Goal: Find contact information: Find contact information

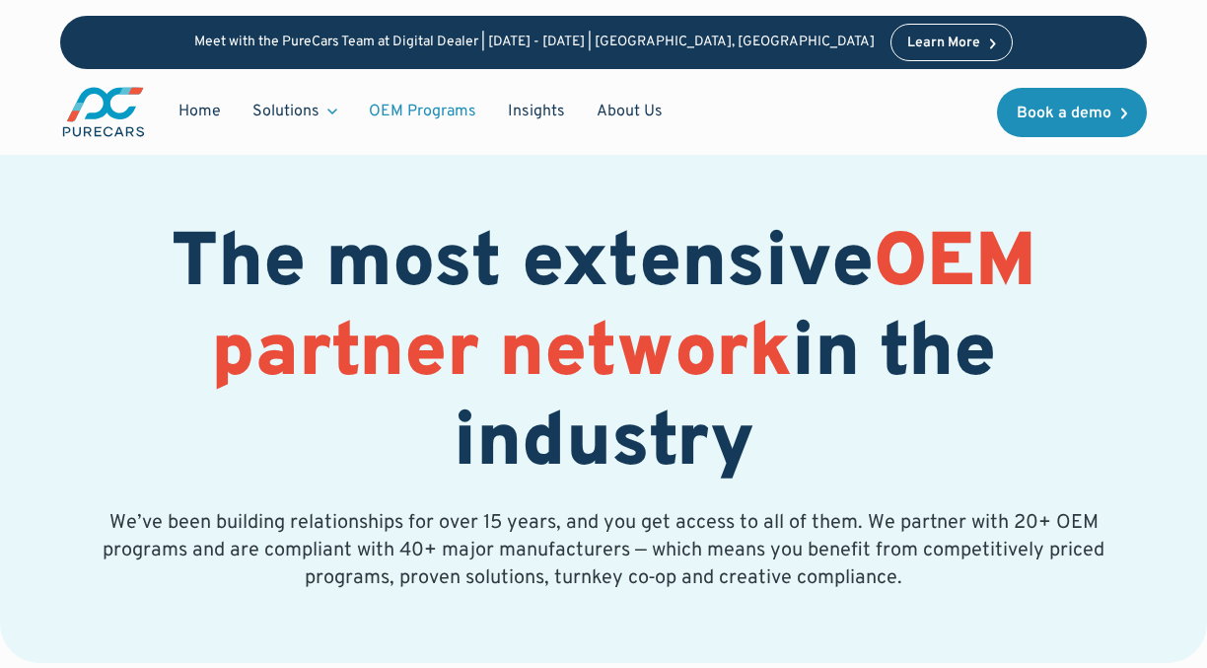
click at [778, 153] on div "Home Solutions Solutions for Dealers Overview PureCars offers everything dealer…" at bounding box center [603, 112] width 1087 height 86
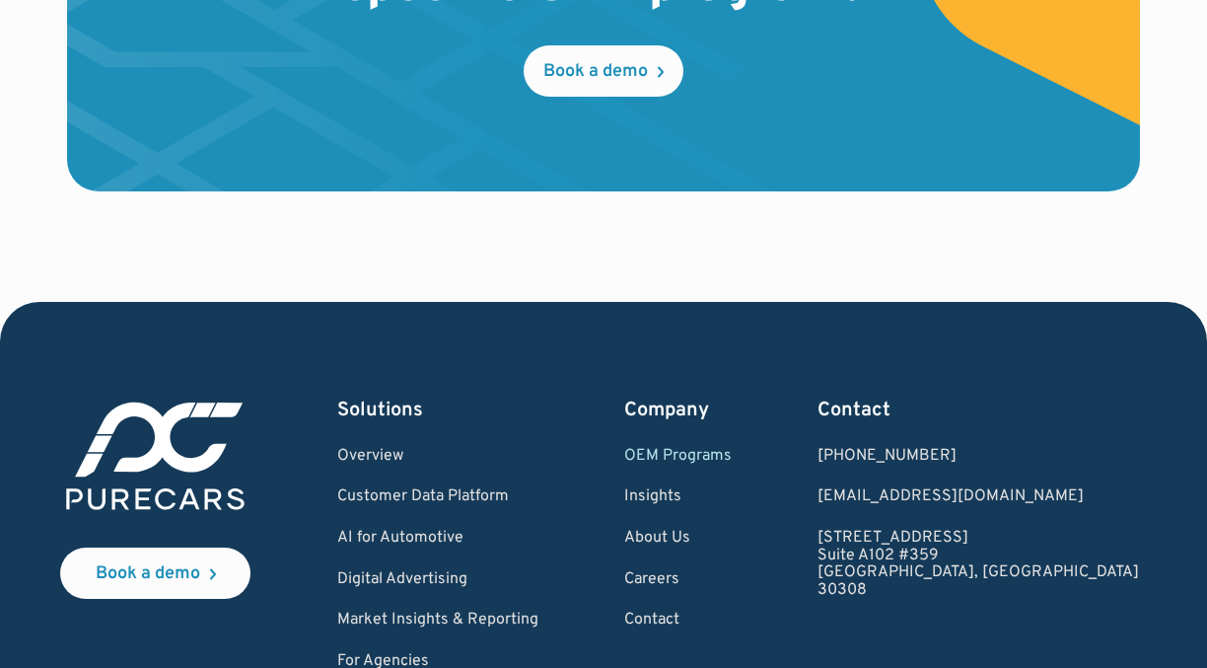
scroll to position [4032, 0]
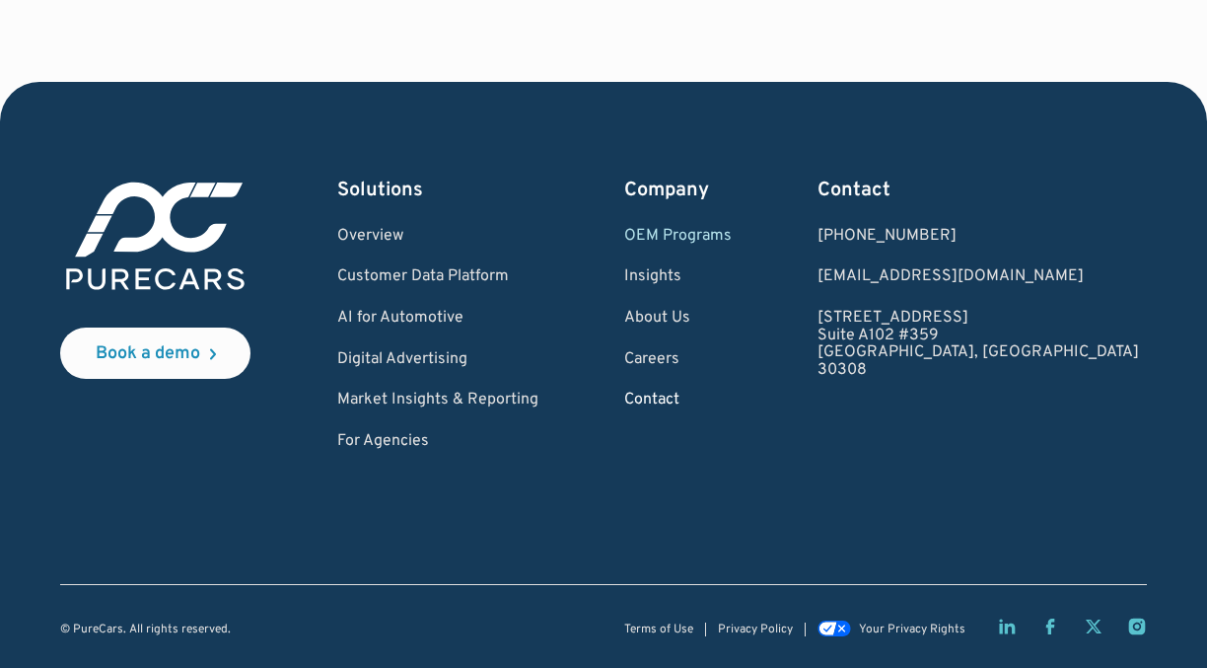
click at [732, 403] on link "Contact" at bounding box center [677, 400] width 107 height 18
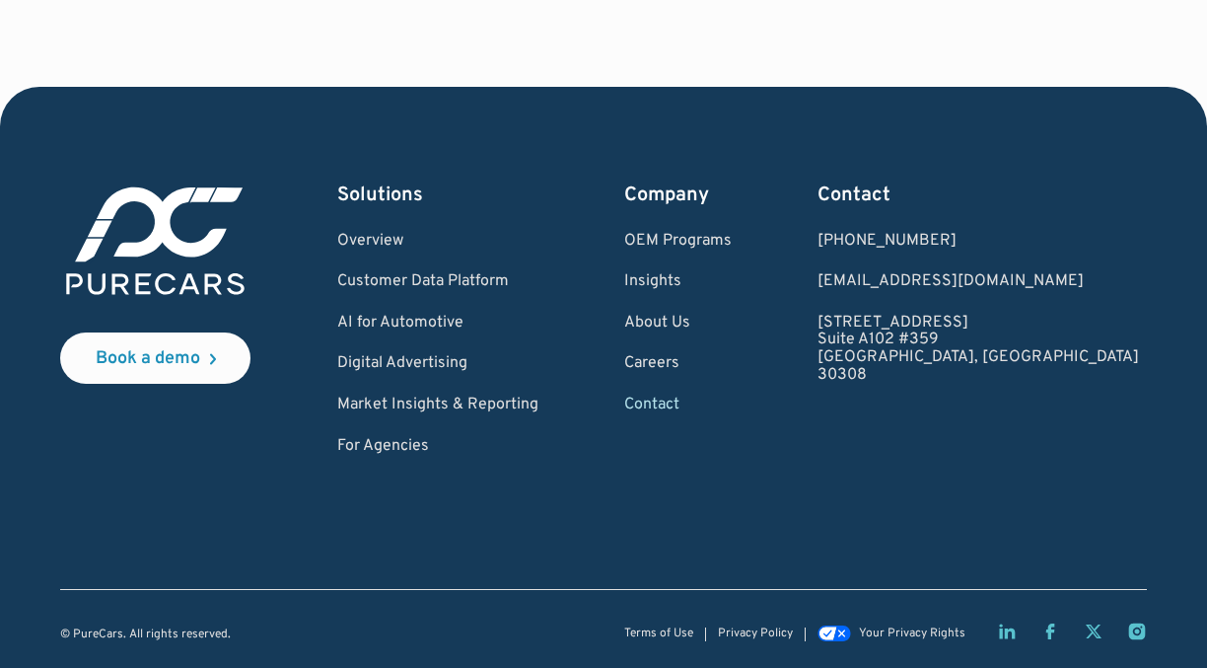
scroll to position [1349, 0]
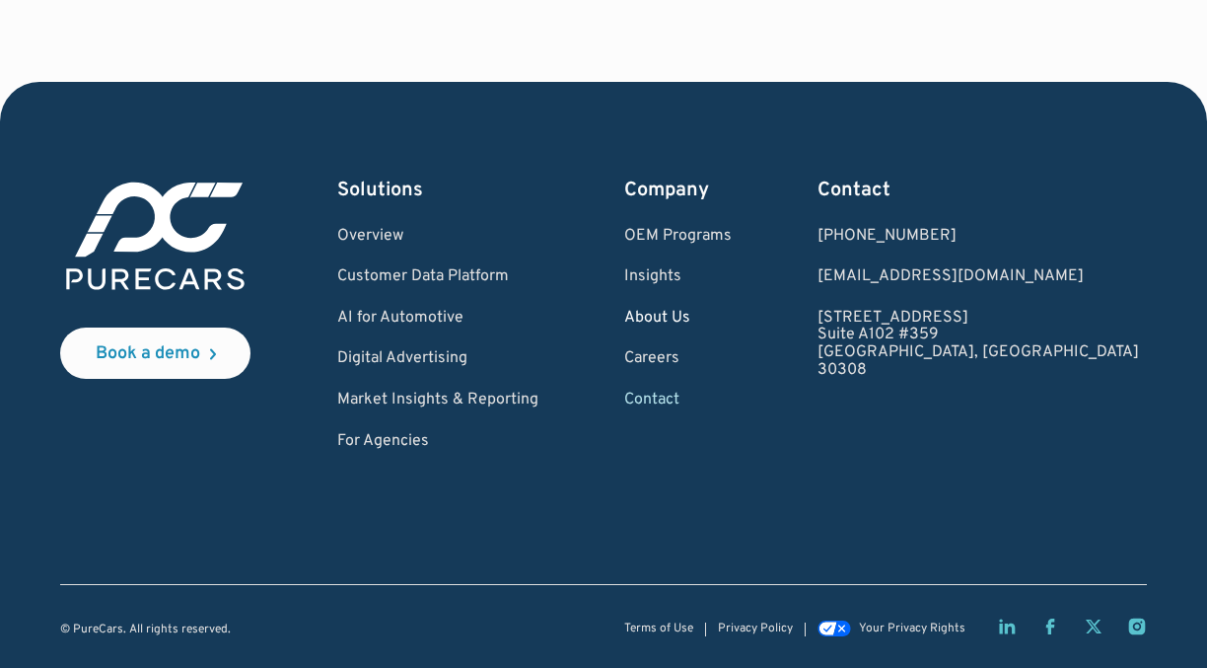
click at [732, 317] on link "About Us" at bounding box center [677, 319] width 107 height 18
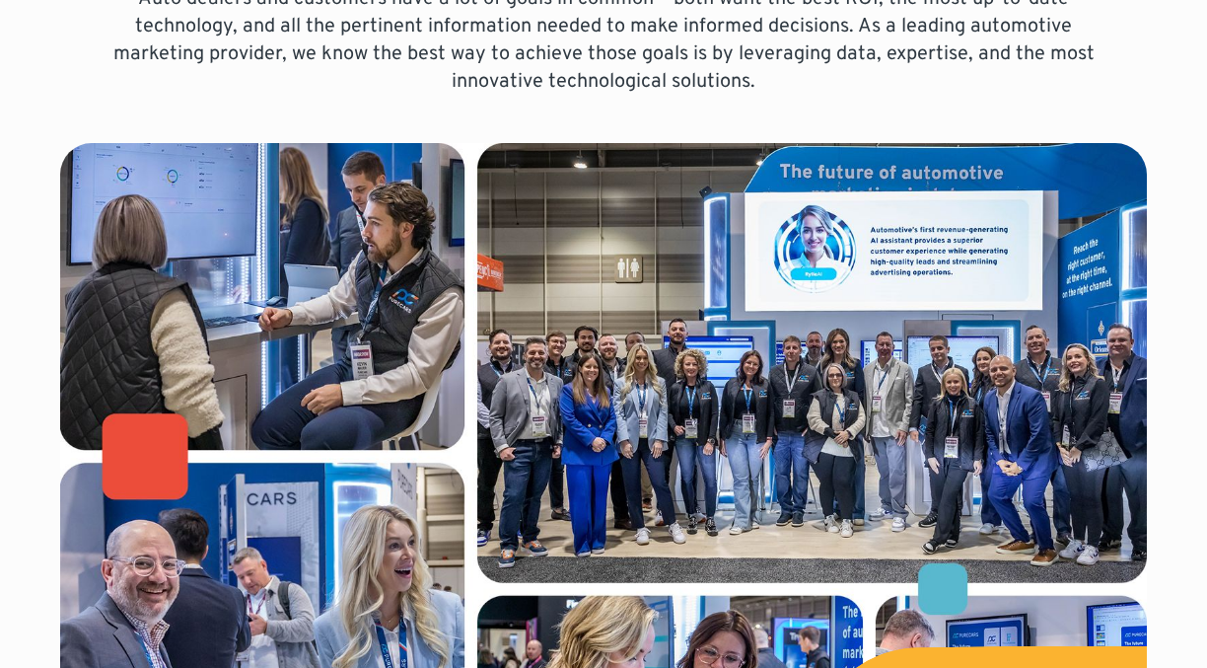
scroll to position [513, 0]
